Goal: Task Accomplishment & Management: Use online tool/utility

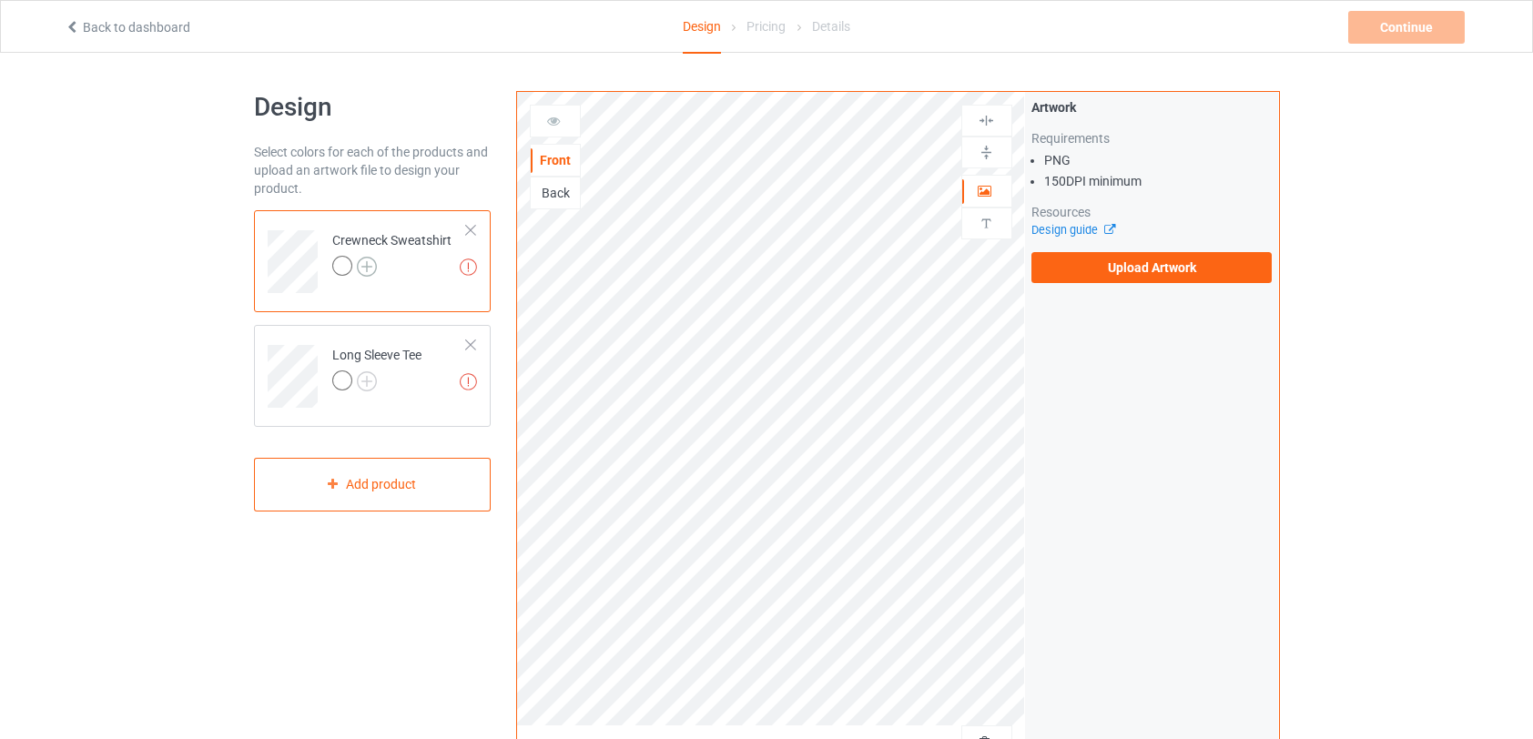
click at [372, 266] on img at bounding box center [367, 267] width 20 height 20
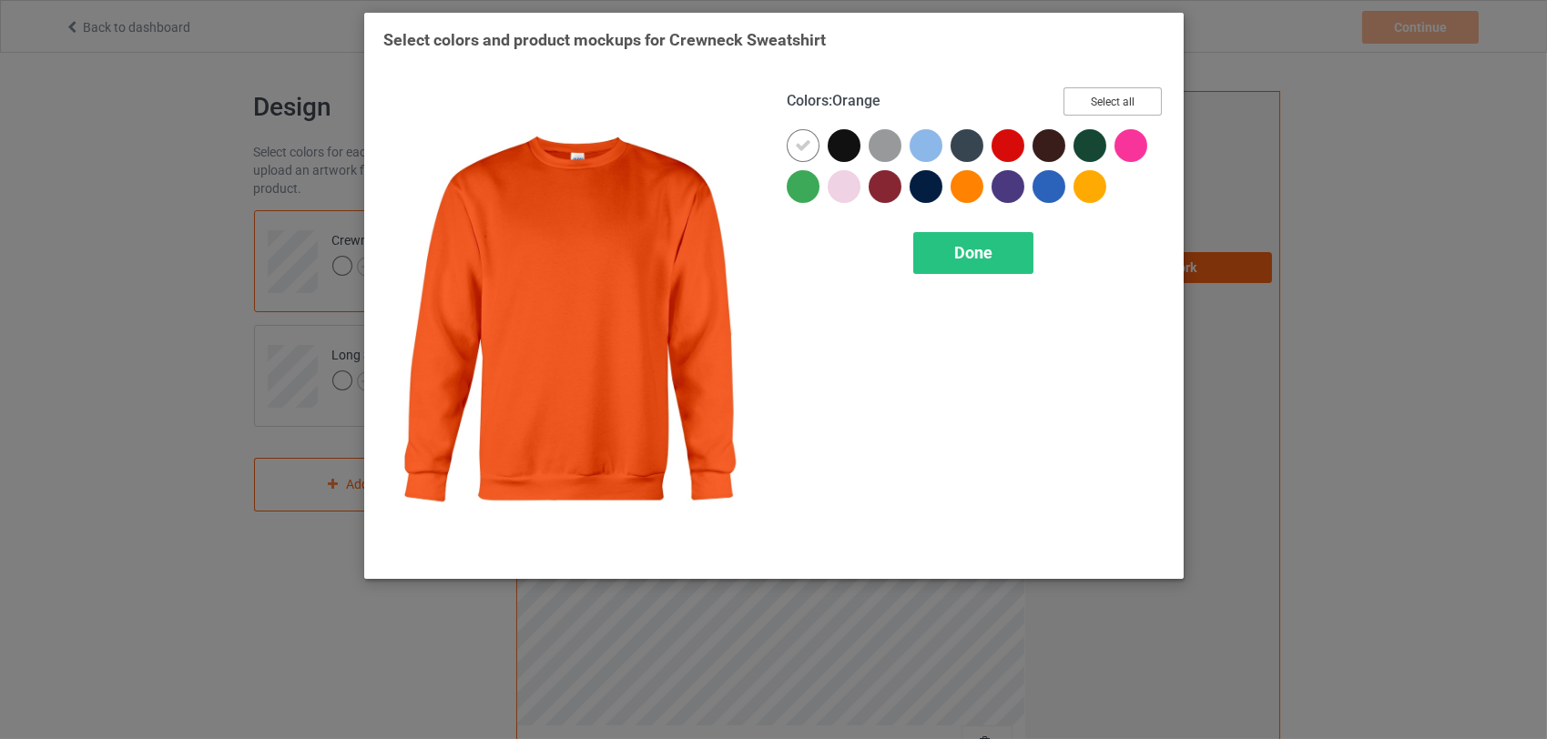
click at [1124, 107] on button "Select all" at bounding box center [1113, 101] width 98 height 28
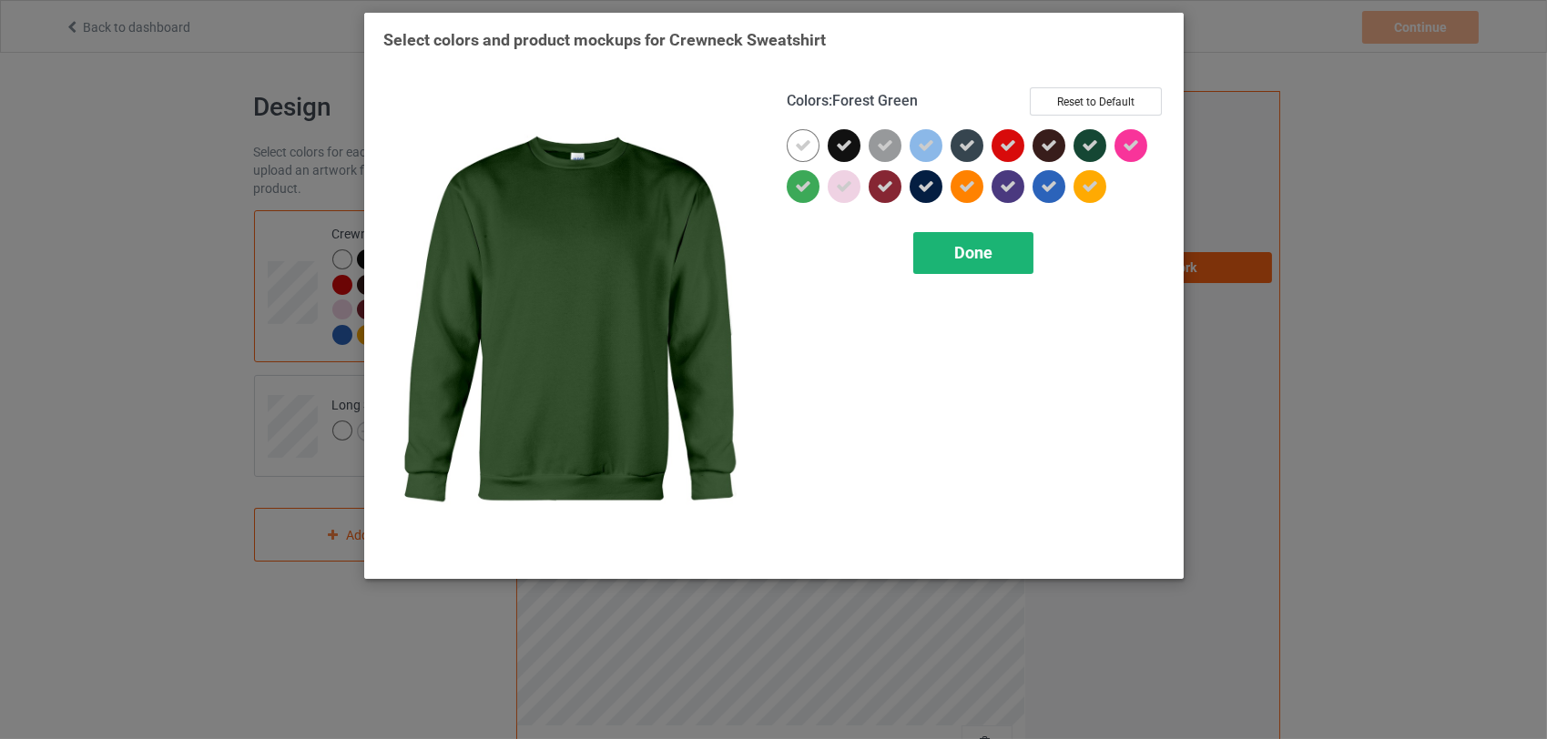
click at [978, 259] on span "Done" at bounding box center [973, 252] width 38 height 19
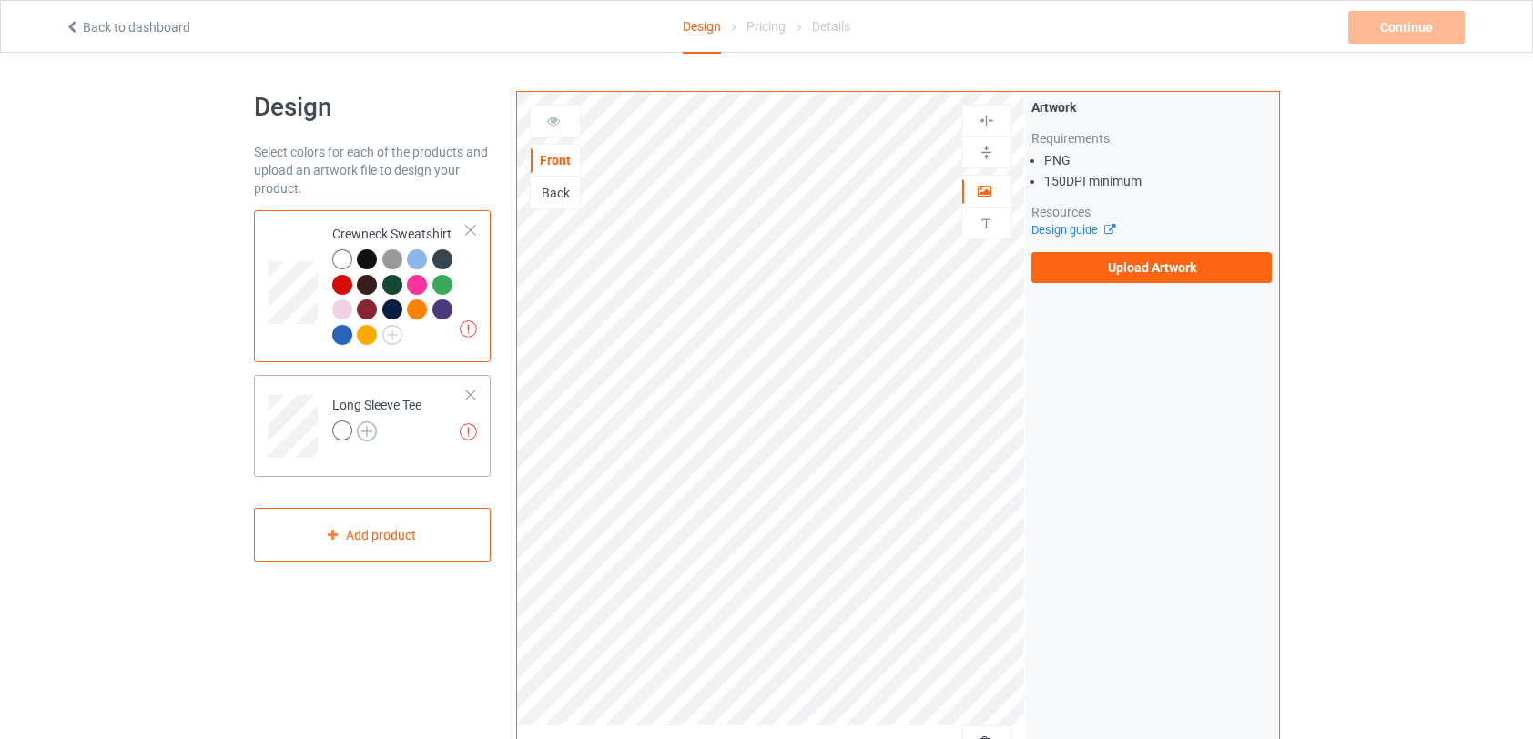
click at [372, 431] on img at bounding box center [367, 432] width 20 height 20
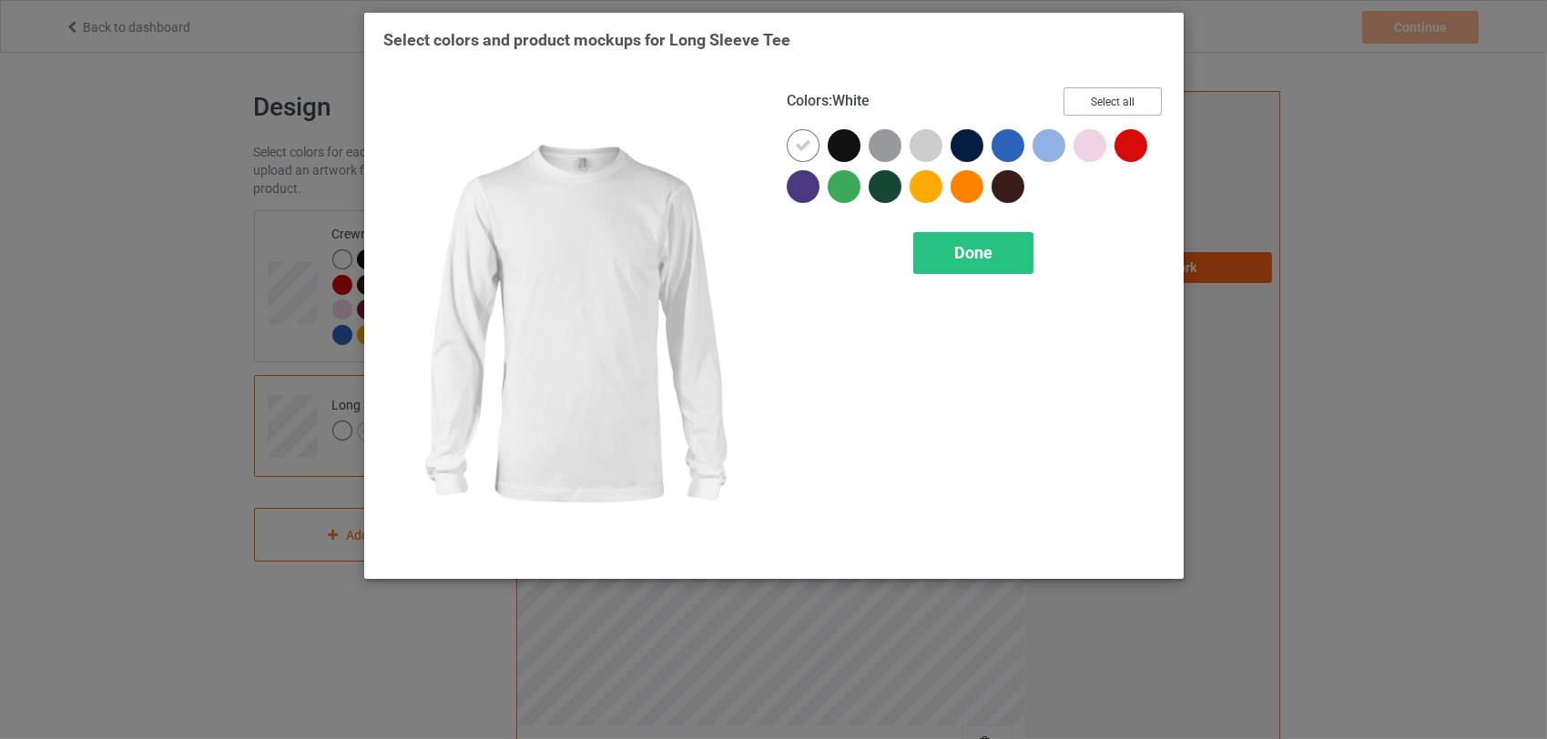
click at [1117, 102] on button "Select all" at bounding box center [1113, 101] width 98 height 28
click at [982, 256] on span "Done" at bounding box center [973, 252] width 38 height 19
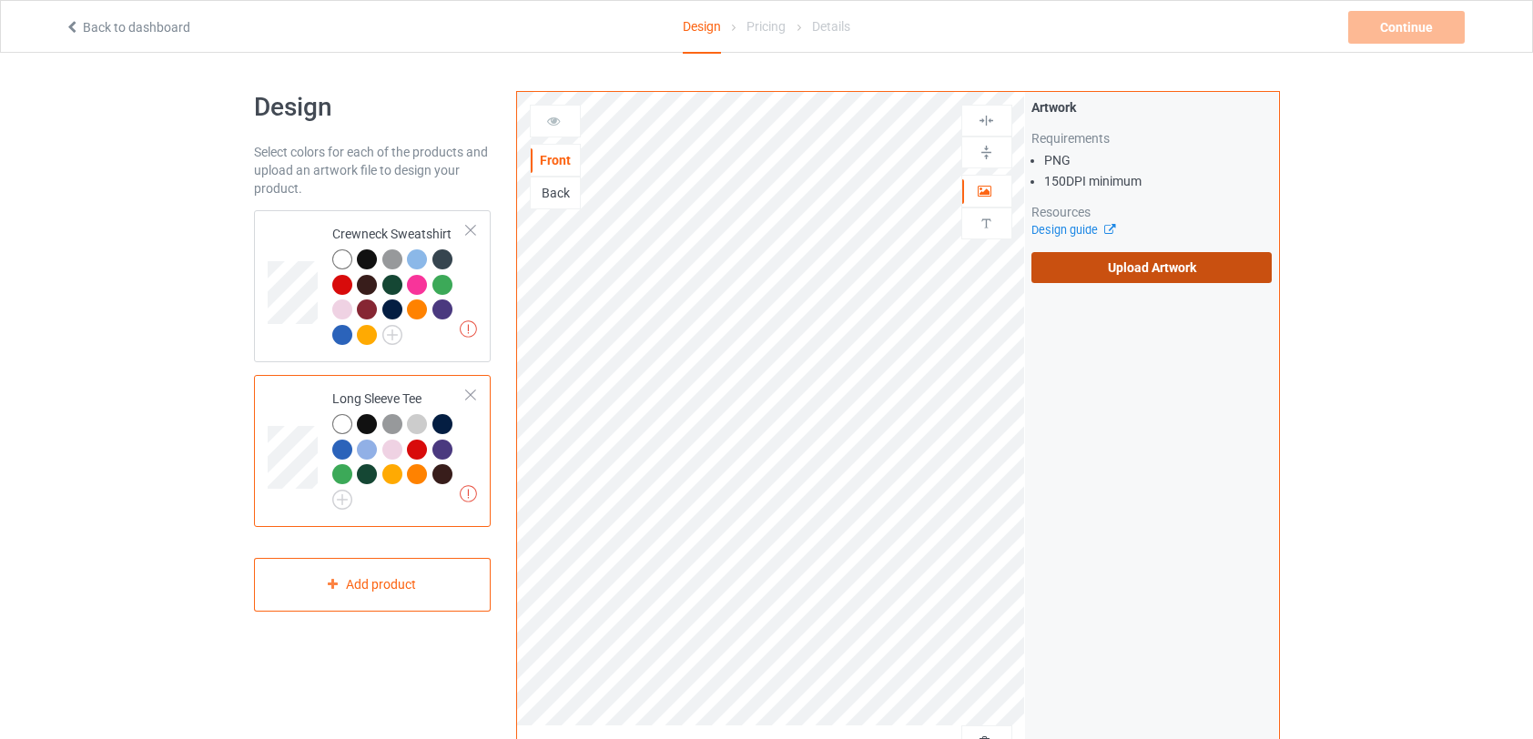
click at [1155, 268] on label "Upload Artwork" at bounding box center [1152, 267] width 241 height 31
click at [0, 0] on input "Upload Artwork" at bounding box center [0, 0] width 0 height 0
click at [1141, 262] on label "Upload Artwork" at bounding box center [1152, 267] width 241 height 31
click at [0, 0] on input "Upload Artwork" at bounding box center [0, 0] width 0 height 0
click at [1149, 259] on label "Upload Artwork" at bounding box center [1152, 267] width 241 height 31
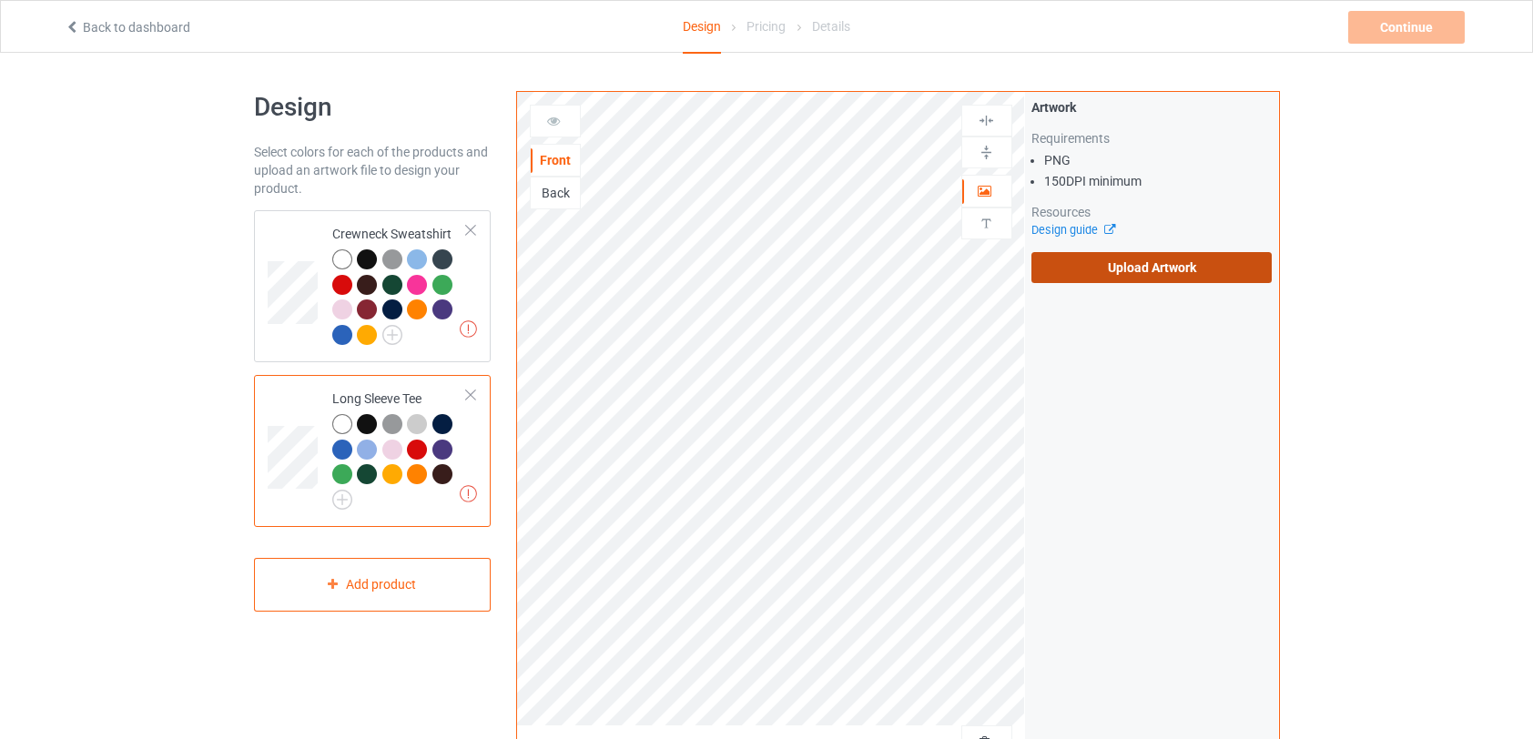
click at [0, 0] on input "Upload Artwork" at bounding box center [0, 0] width 0 height 0
click at [1183, 270] on label "Upload Artwork" at bounding box center [1152, 267] width 241 height 31
click at [0, 0] on input "Upload Artwork" at bounding box center [0, 0] width 0 height 0
